Goal: Check status: Check status

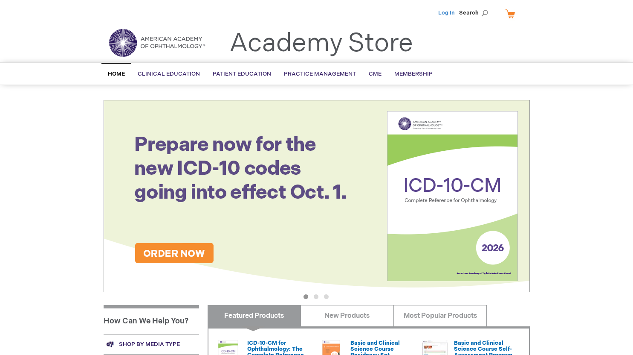
click at [445, 15] on link "Log In" at bounding box center [447, 12] width 17 height 7
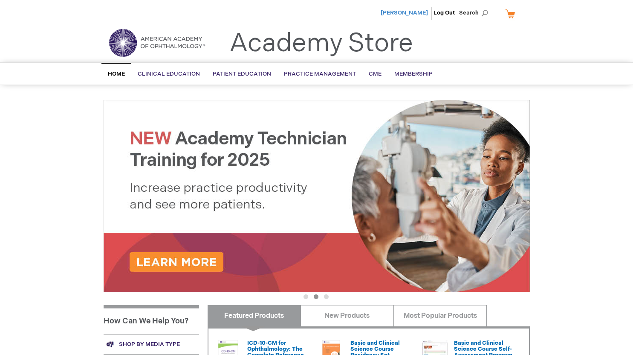
click at [405, 12] on span "[PERSON_NAME]" at bounding box center [404, 12] width 47 height 7
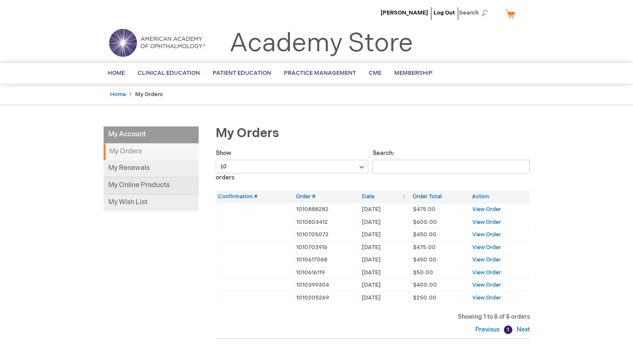
click at [125, 185] on link "My Online Products" at bounding box center [151, 185] width 95 height 17
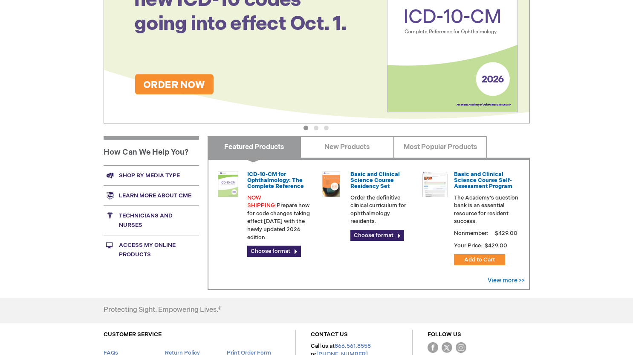
scroll to position [171, 0]
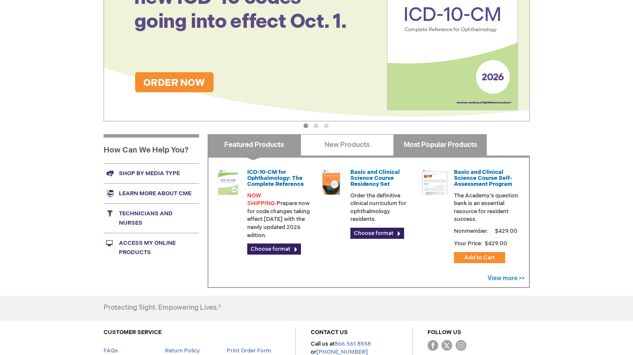
click at [450, 141] on link "Most Popular Products" at bounding box center [440, 144] width 93 height 21
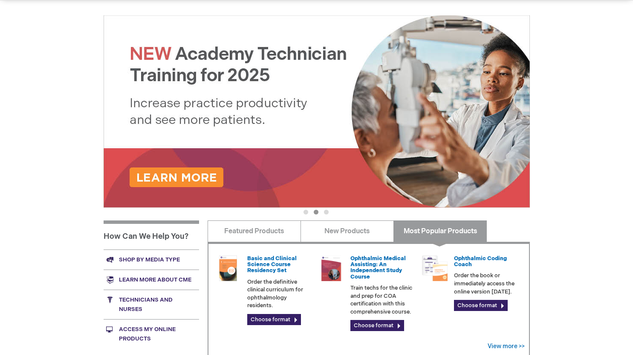
scroll to position [0, 0]
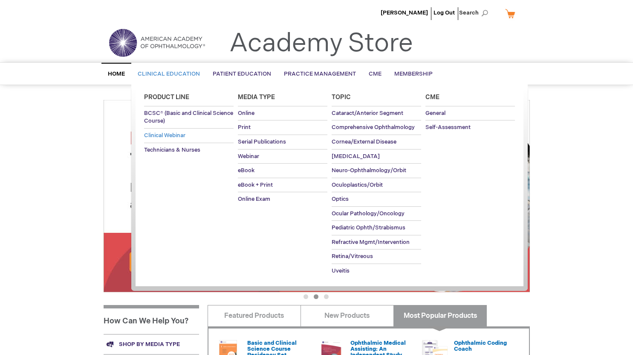
click at [161, 136] on span "Clinical Webinar" at bounding box center [164, 135] width 41 height 7
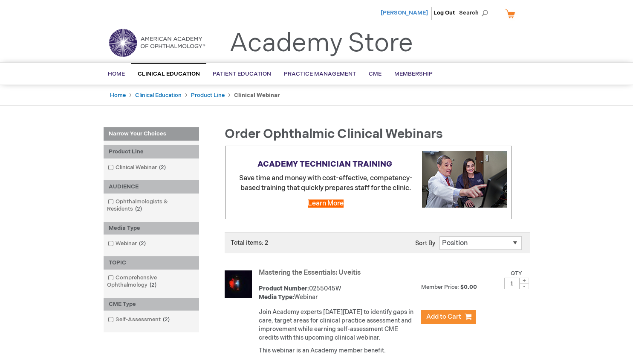
click at [414, 11] on span "David Green" at bounding box center [404, 12] width 47 height 7
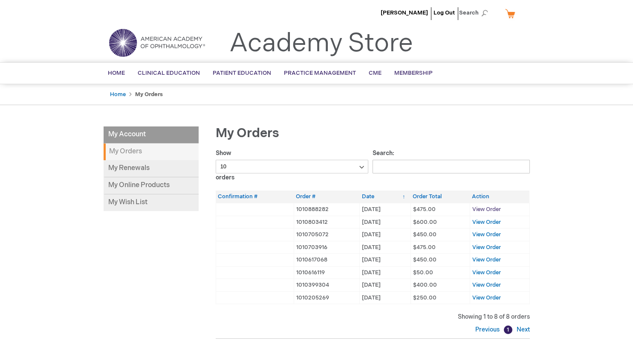
click at [492, 208] on span "View Order" at bounding box center [487, 209] width 29 height 7
